Goal: Task Accomplishment & Management: Manage account settings

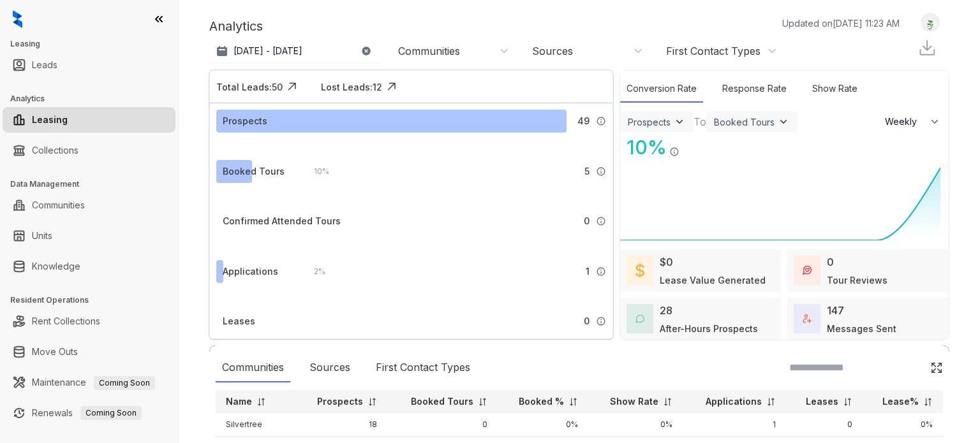
select select "******"
click at [230, 172] on div "Booked Tours" at bounding box center [254, 172] width 62 height 14
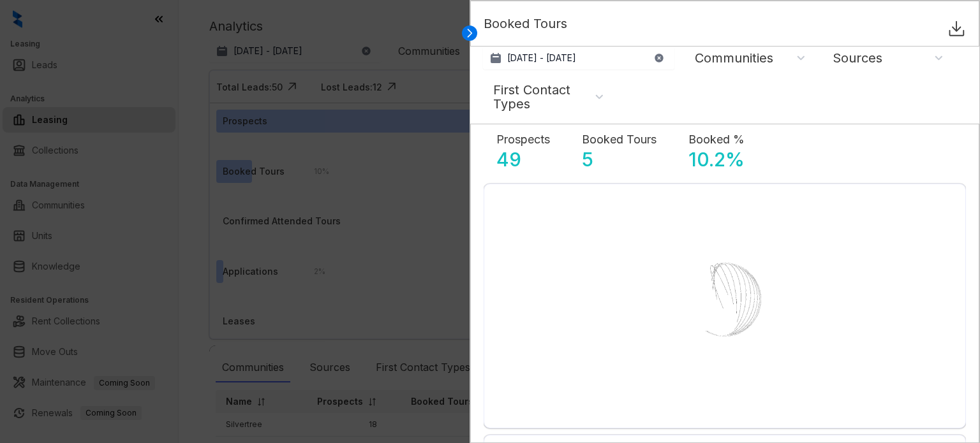
select select "******"
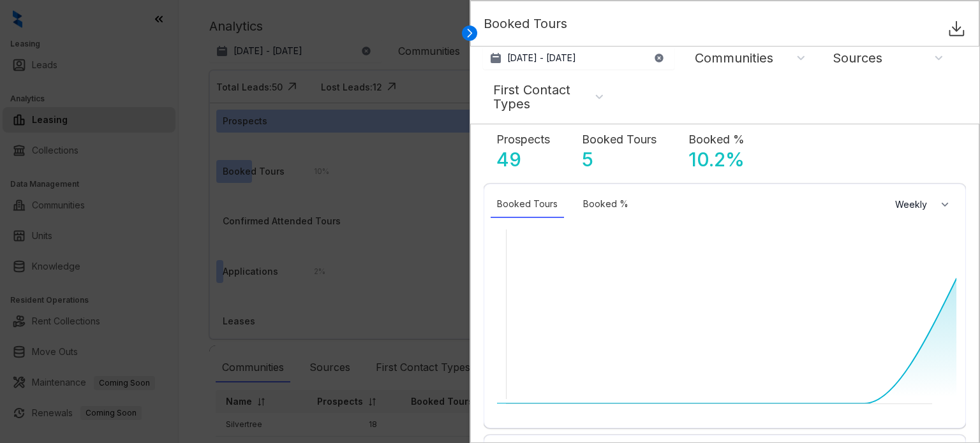
click at [765, 58] on div "Communities" at bounding box center [734, 58] width 78 height 14
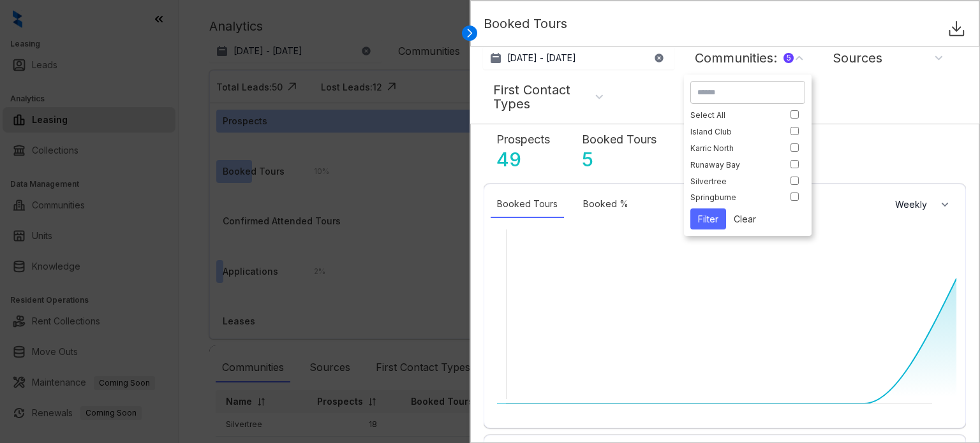
click at [712, 223] on button "Filter" at bounding box center [708, 219] width 36 height 21
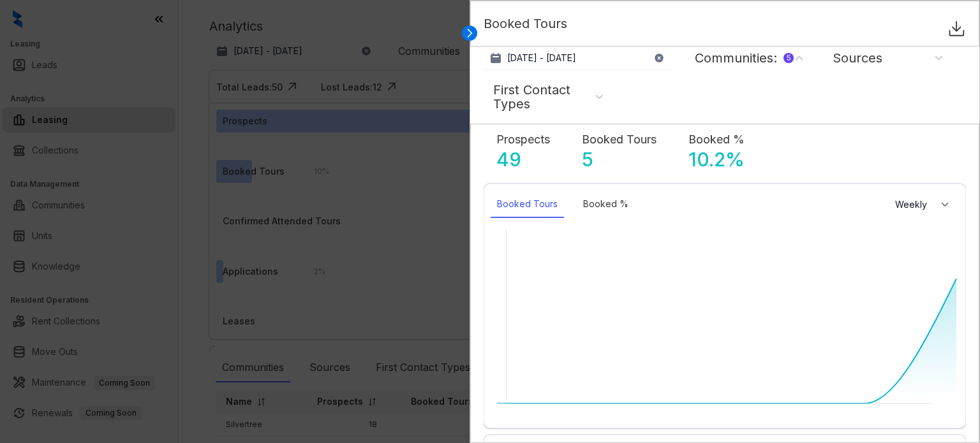
click at [534, 211] on div "Booked Tours" at bounding box center [526, 204] width 73 height 27
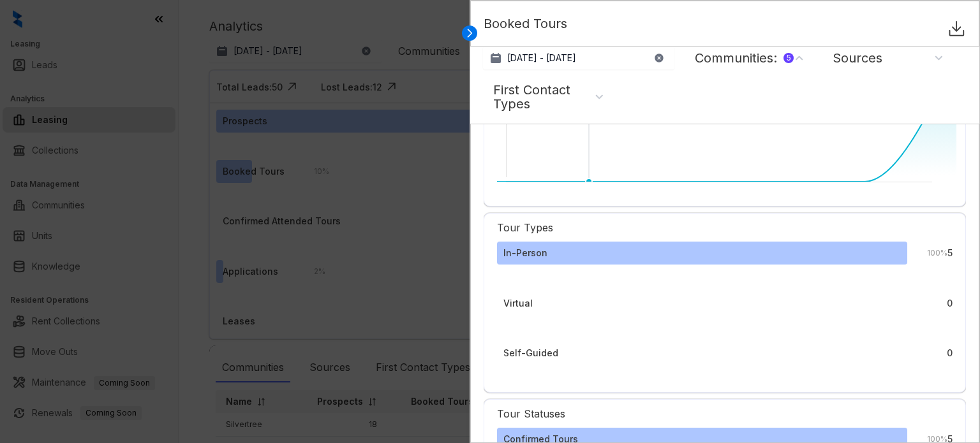
scroll to position [255, 0]
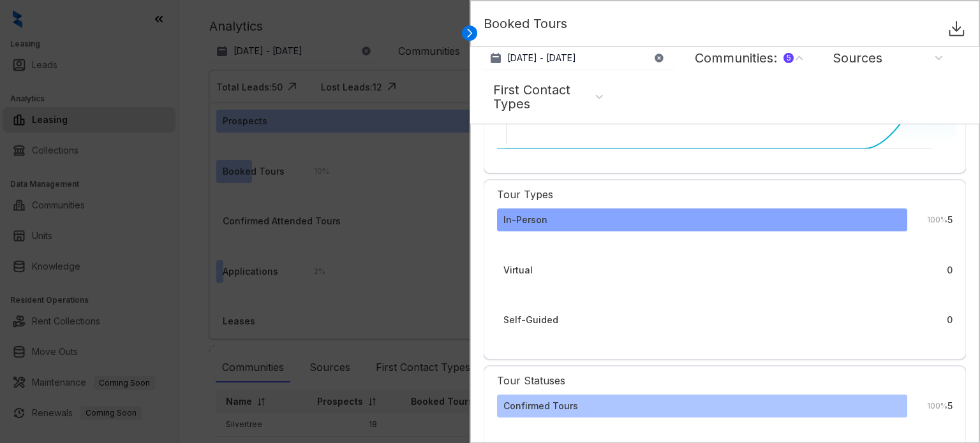
click at [571, 224] on div "In-Person" at bounding box center [702, 220] width 410 height 23
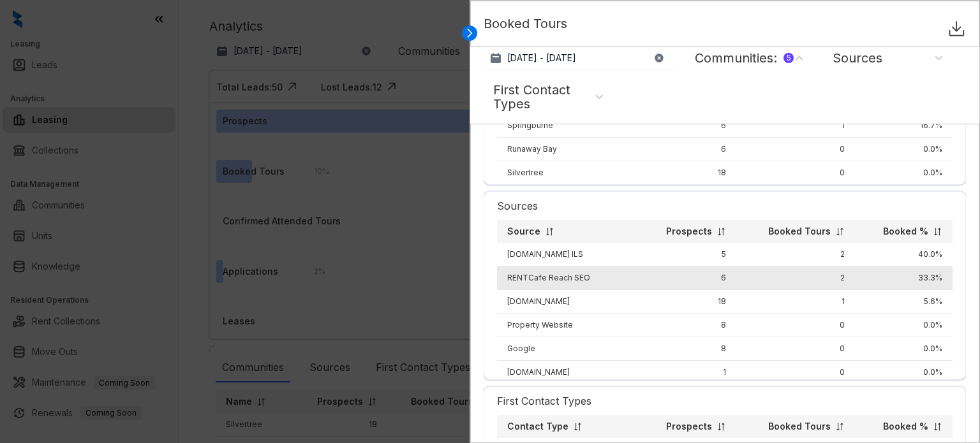
scroll to position [1066, 0]
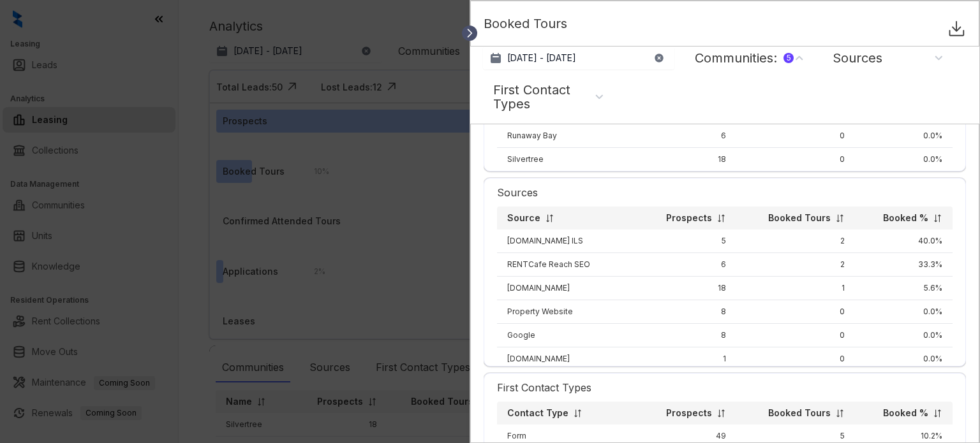
click at [470, 31] on icon at bounding box center [469, 33] width 13 height 13
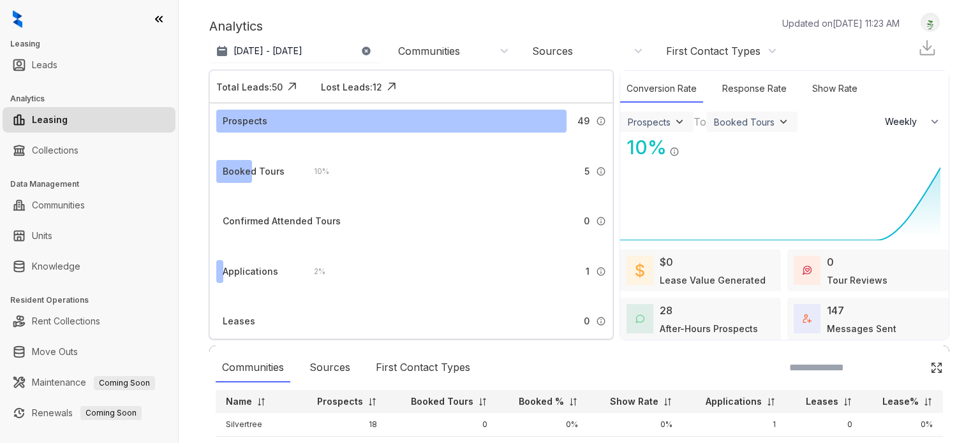
click at [506, 53] on div "Communities" at bounding box center [453, 51] width 111 height 14
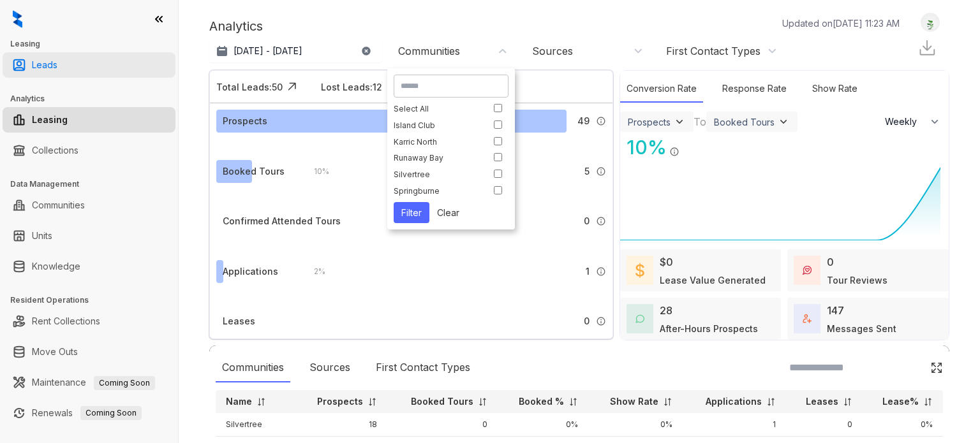
click at [48, 70] on link "Leads" at bounding box center [45, 65] width 26 height 26
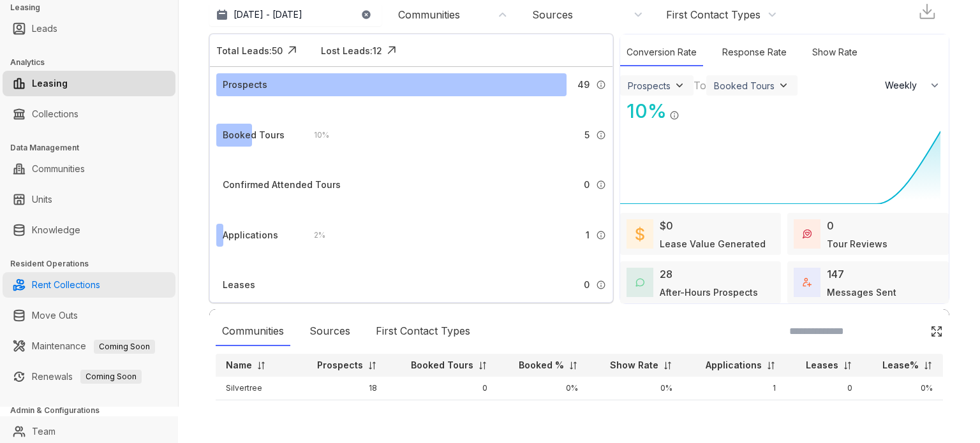
scroll to position [71, 0]
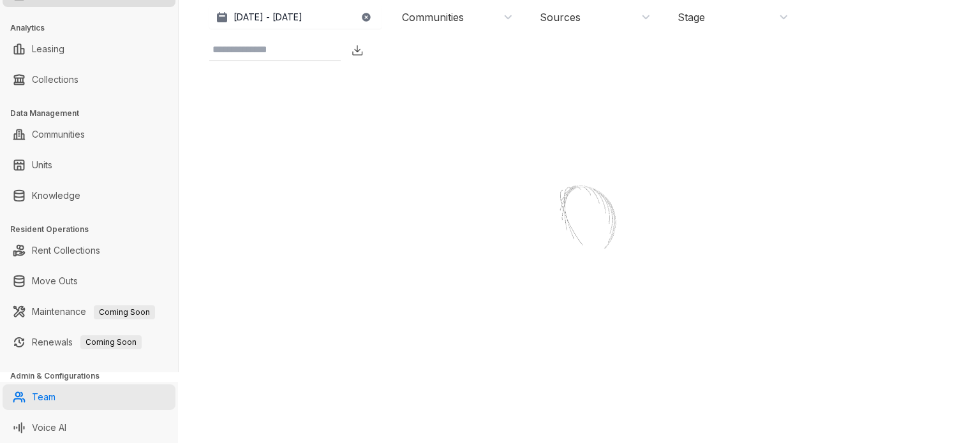
click at [52, 399] on link "Team" at bounding box center [44, 398] width 24 height 26
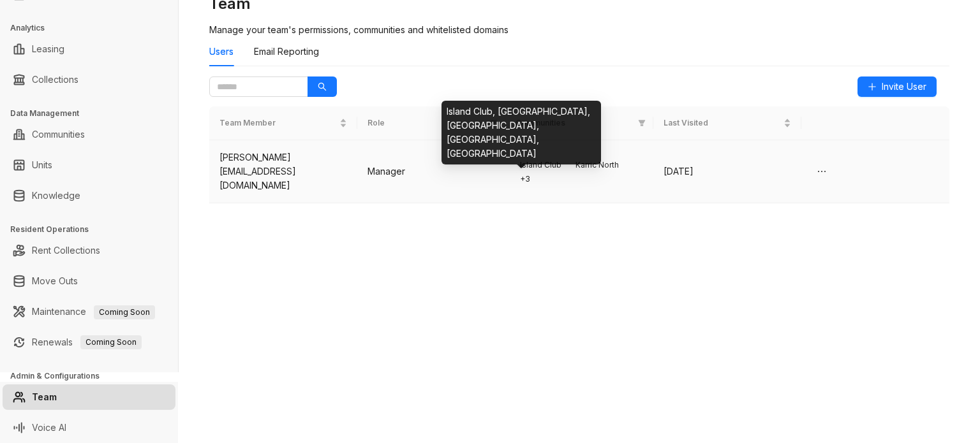
click at [526, 182] on span "+ 3" at bounding box center [524, 179] width 19 height 13
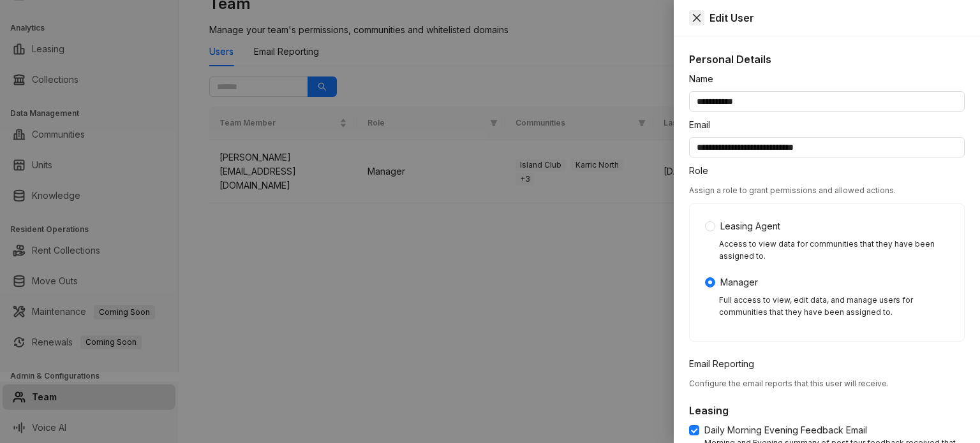
click at [694, 16] on icon "close" at bounding box center [696, 18] width 10 height 10
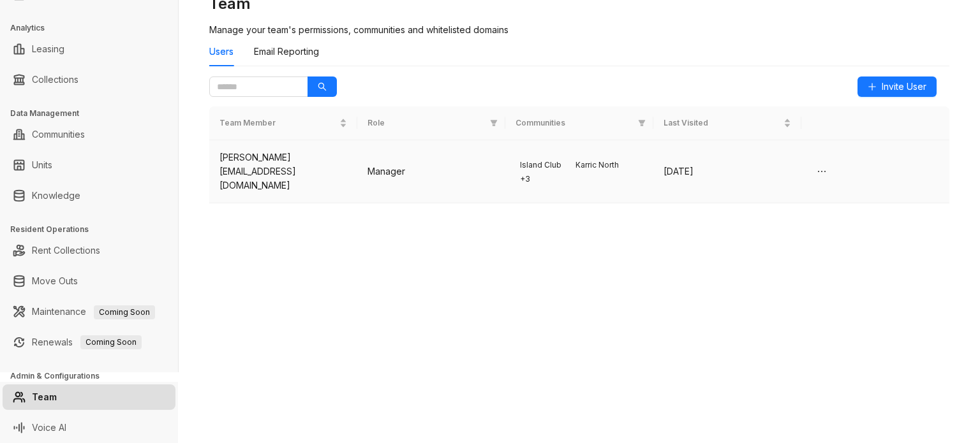
click at [381, 174] on td "Manager" at bounding box center [431, 171] width 148 height 63
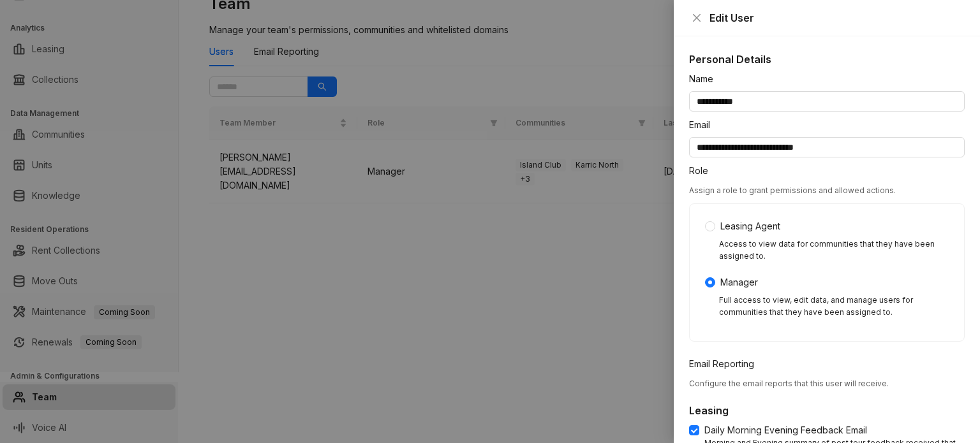
drag, startPoint x: 476, startPoint y: 289, endPoint x: 248, endPoint y: 263, distance: 229.8
click at [476, 290] on div at bounding box center [490, 221] width 980 height 443
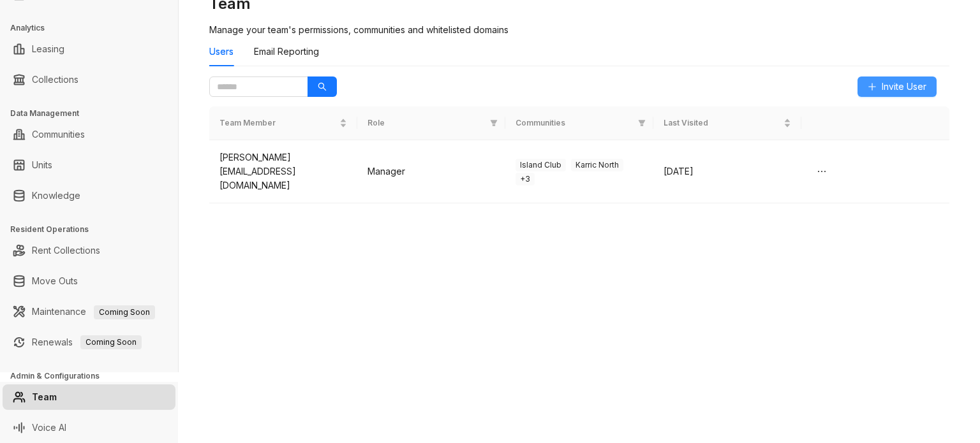
click at [867, 85] on button "Invite User" at bounding box center [896, 87] width 79 height 20
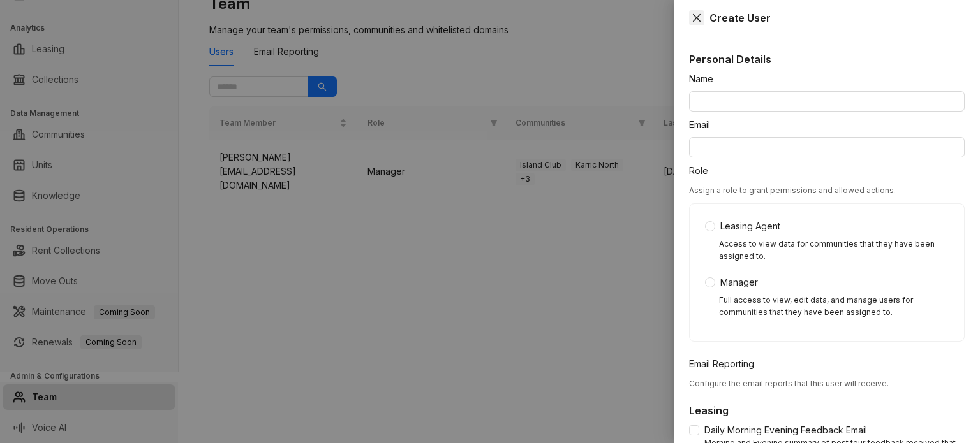
click at [689, 15] on button "Close" at bounding box center [696, 17] width 15 height 15
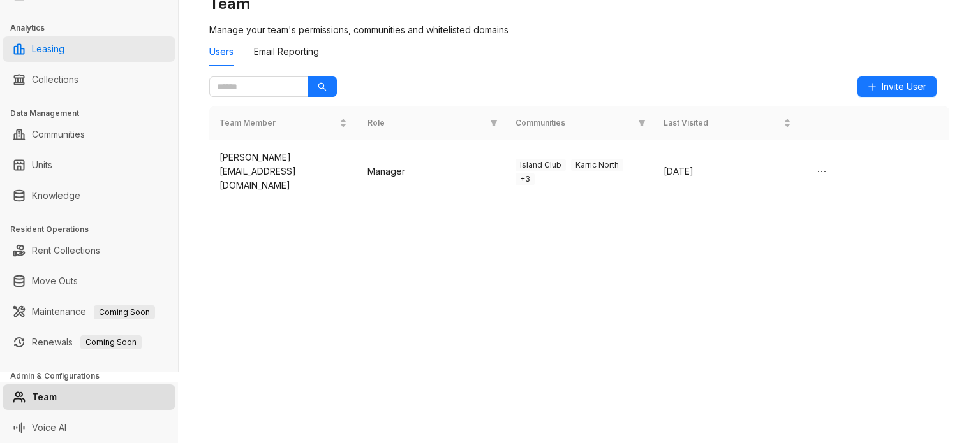
click at [43, 43] on link "Leasing" at bounding box center [48, 49] width 33 height 26
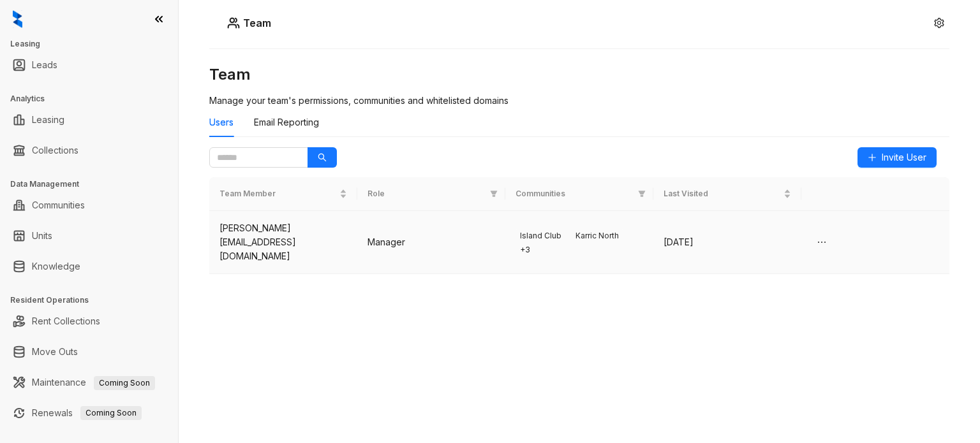
select select "******"
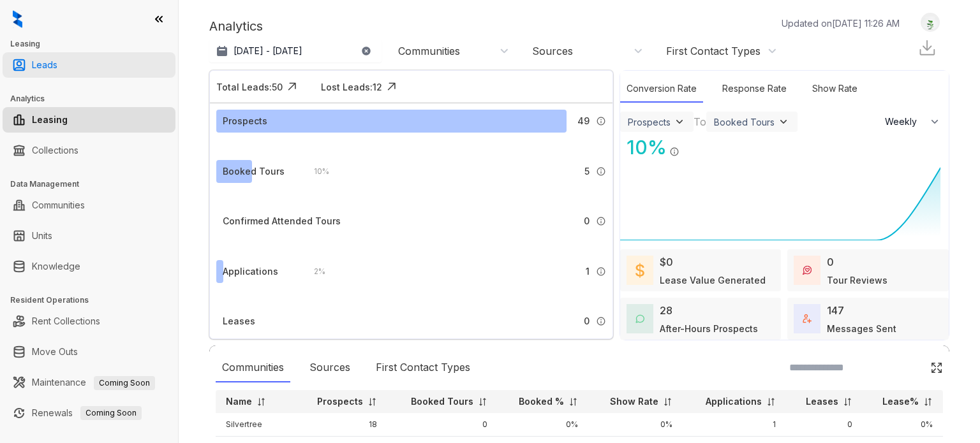
click at [42, 61] on link "Leads" at bounding box center [45, 65] width 26 height 26
